Goal: Transaction & Acquisition: Subscribe to service/newsletter

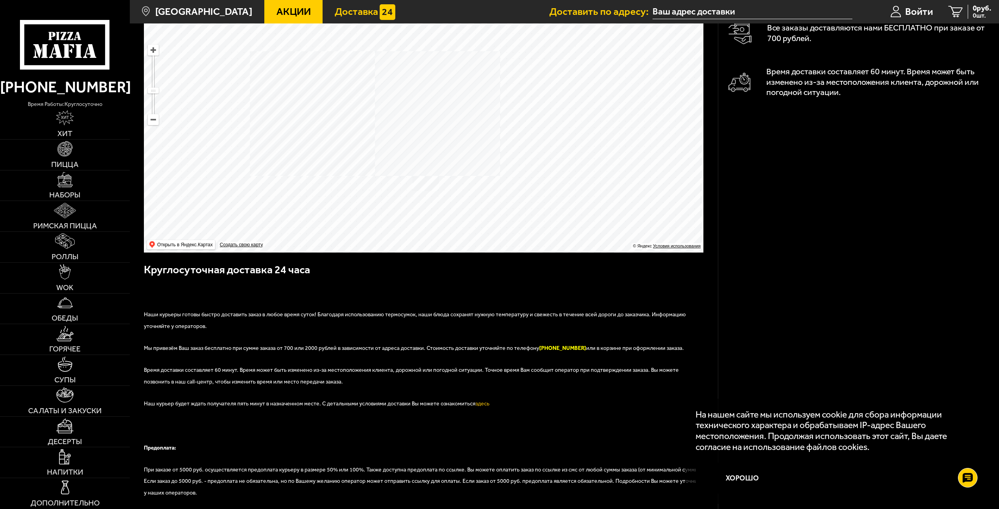
scroll to position [195, 0]
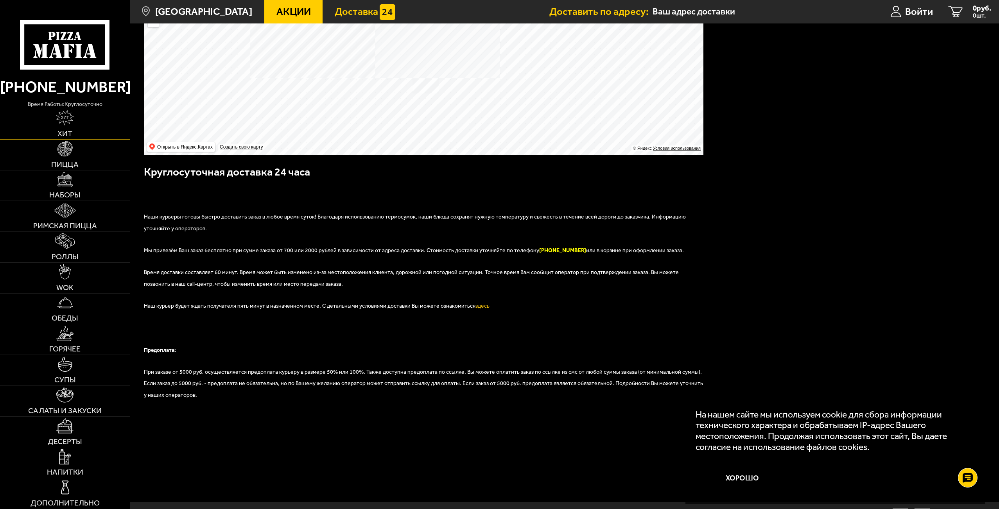
click at [93, 138] on link "Хит" at bounding box center [65, 124] width 130 height 30
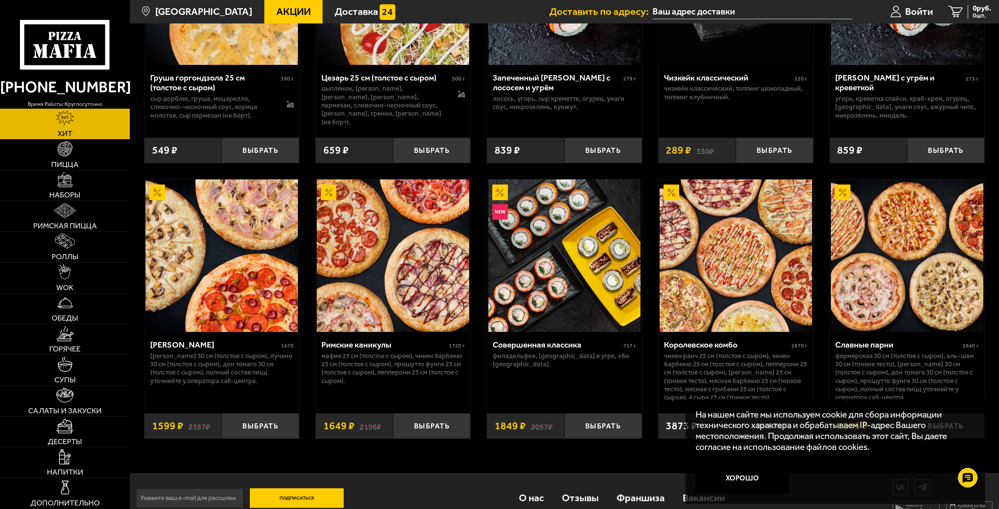
scroll to position [540, 0]
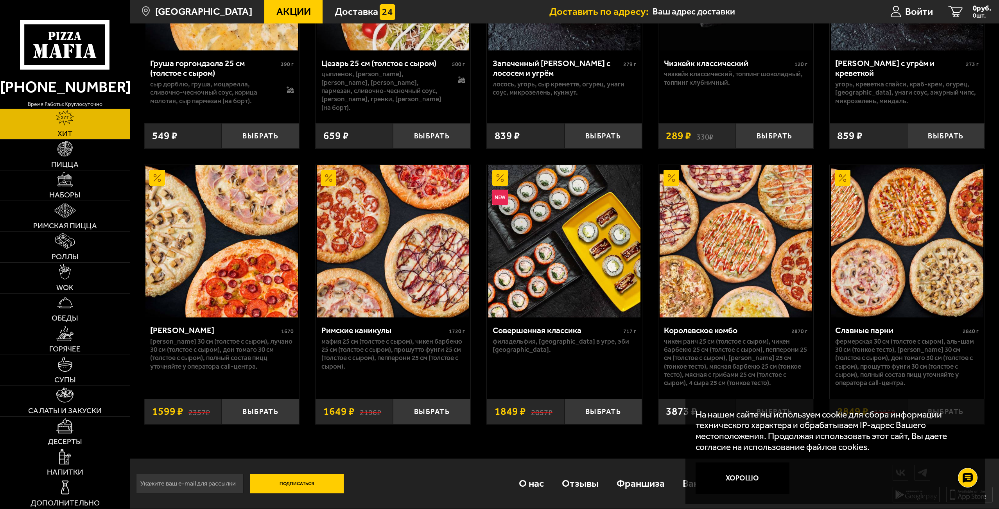
click at [383, 291] on img at bounding box center [393, 241] width 152 height 152
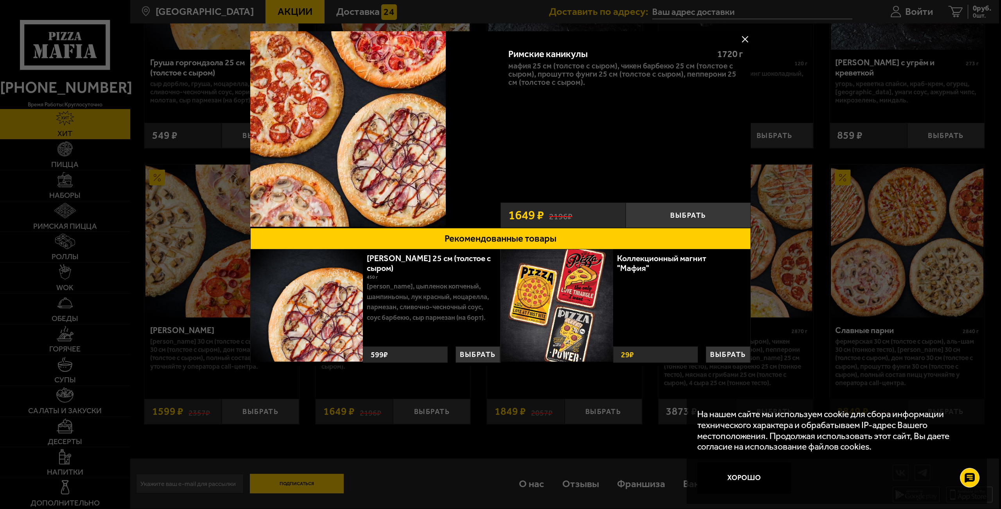
click at [226, 9] on div at bounding box center [500, 254] width 1001 height 509
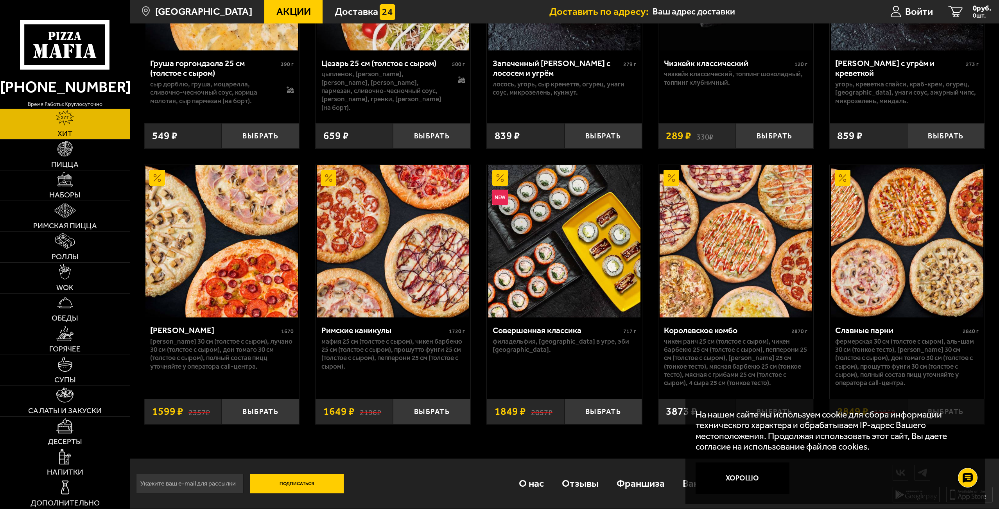
click at [283, 477] on button "Подписаться" at bounding box center [297, 484] width 94 height 20
